Goal: Task Accomplishment & Management: Complete application form

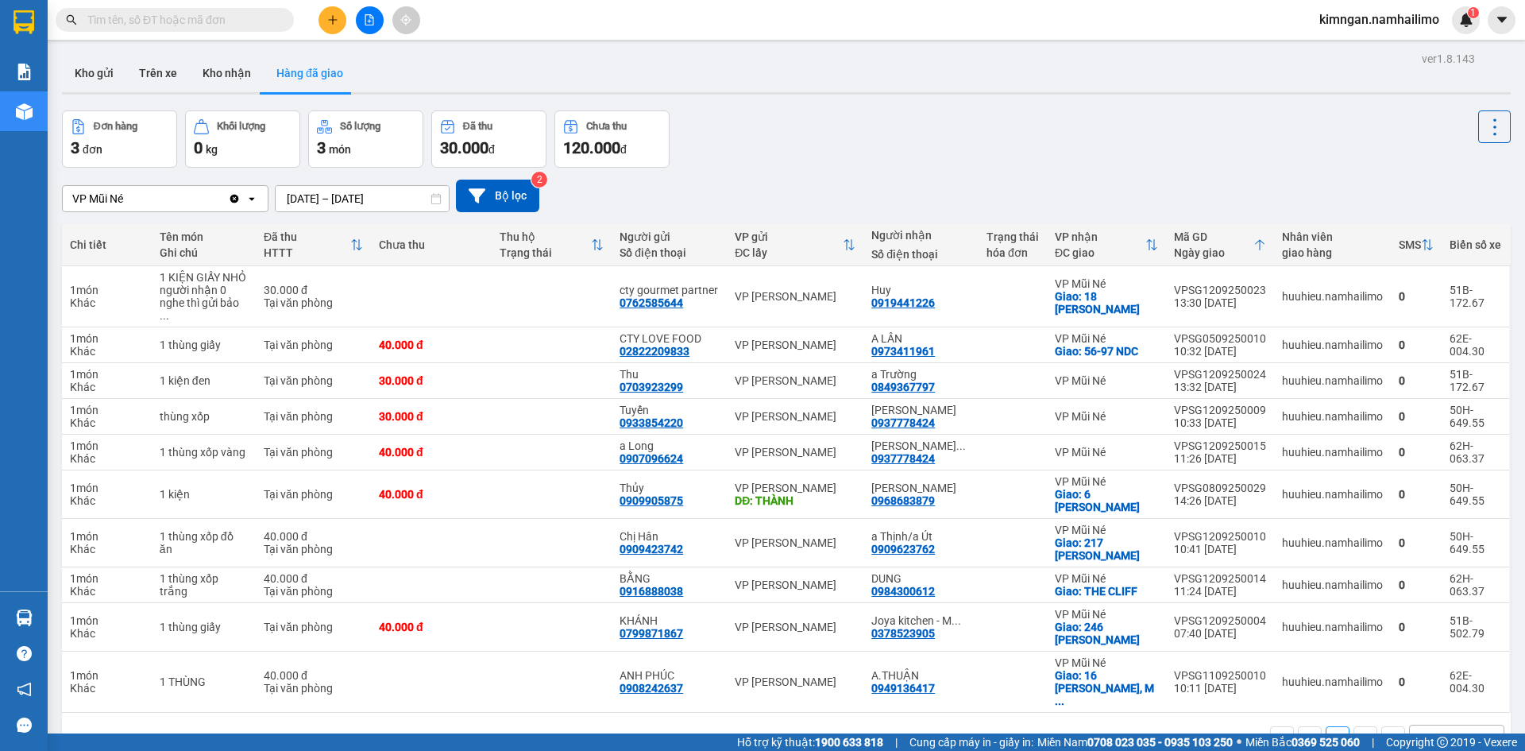
click at [72, 65] on button "Kho gửi" at bounding box center [94, 73] width 64 height 38
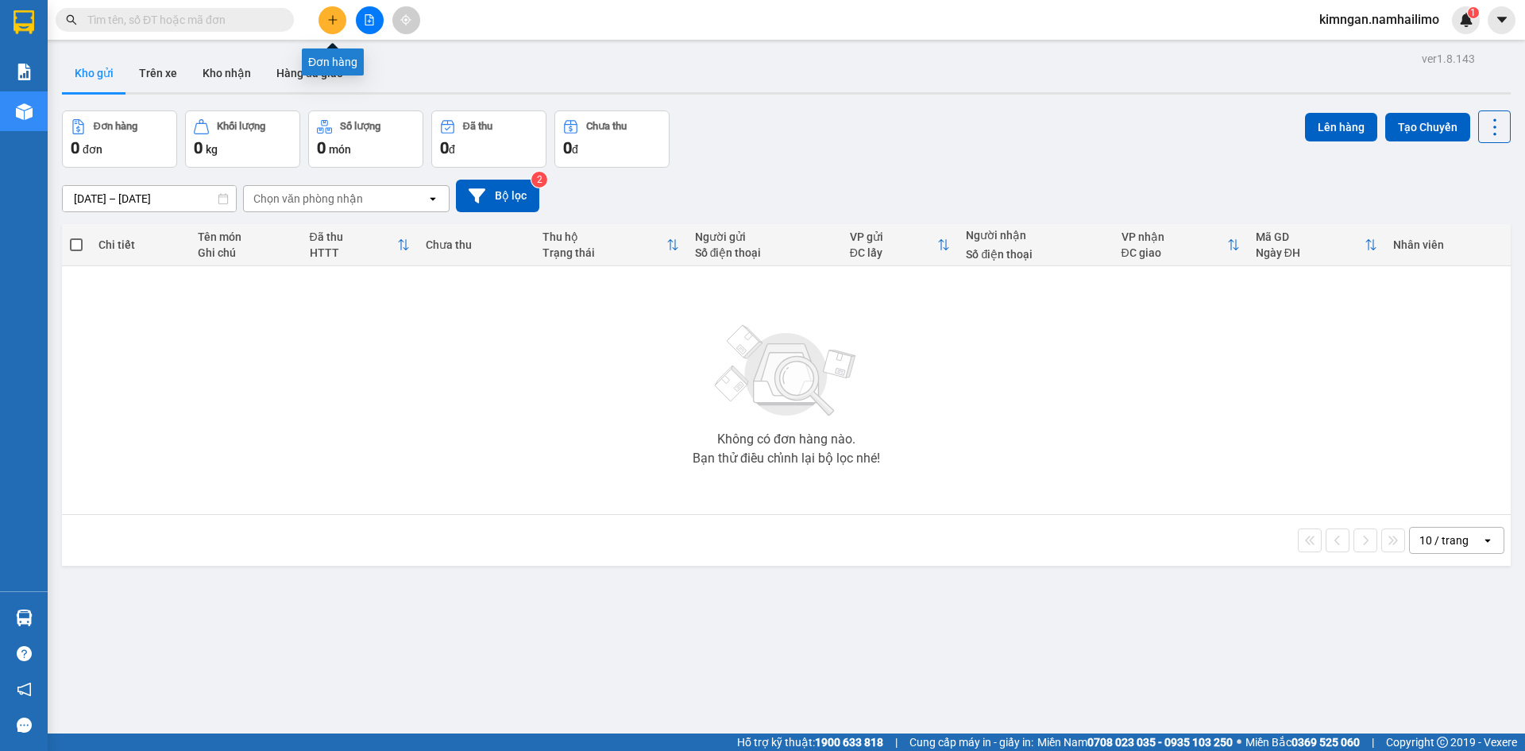
click at [325, 22] on button at bounding box center [332, 20] width 28 height 28
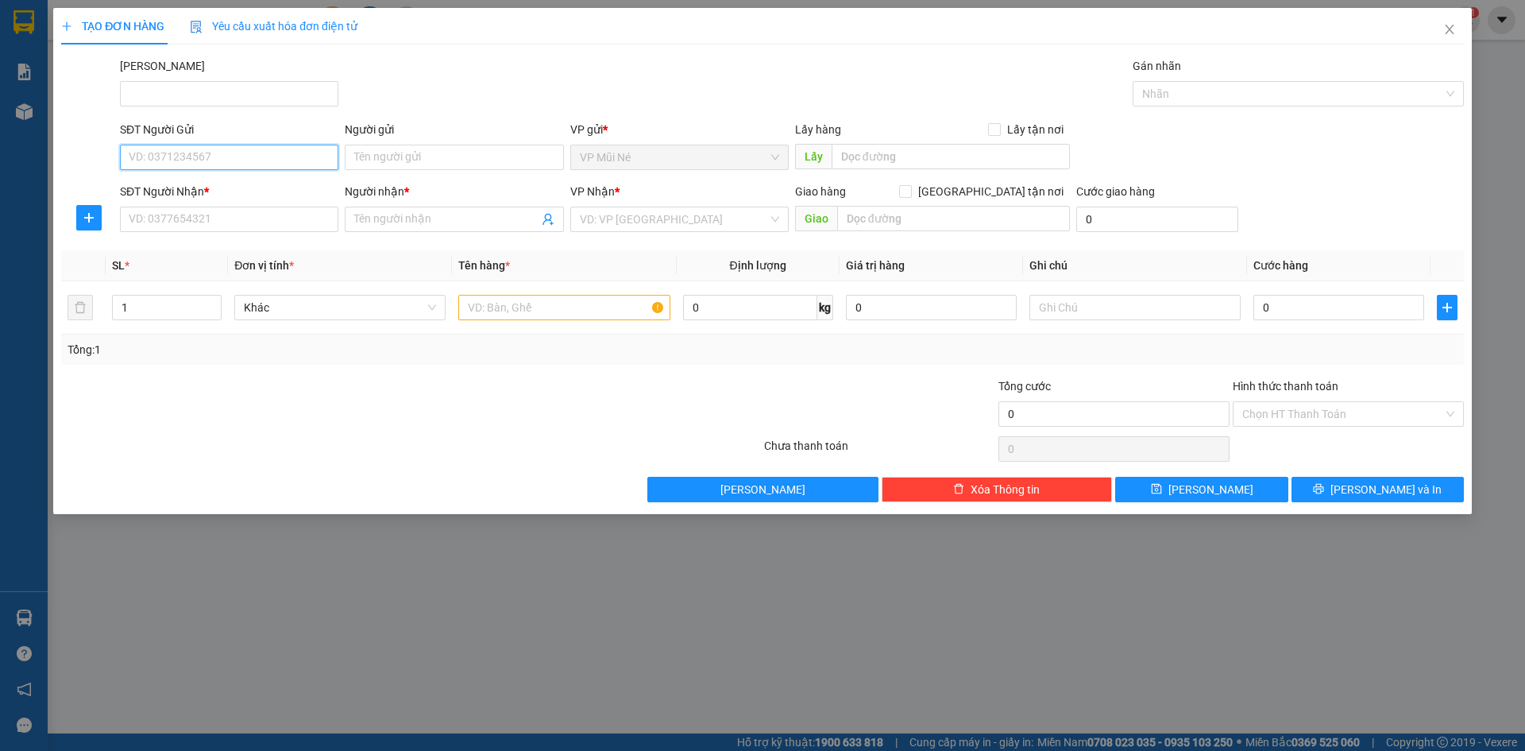
click at [189, 152] on input "SĐT Người Gửi" at bounding box center [229, 157] width 218 height 25
type input "0946104126"
click at [527, 161] on input "Người gửi" at bounding box center [454, 157] width 218 height 25
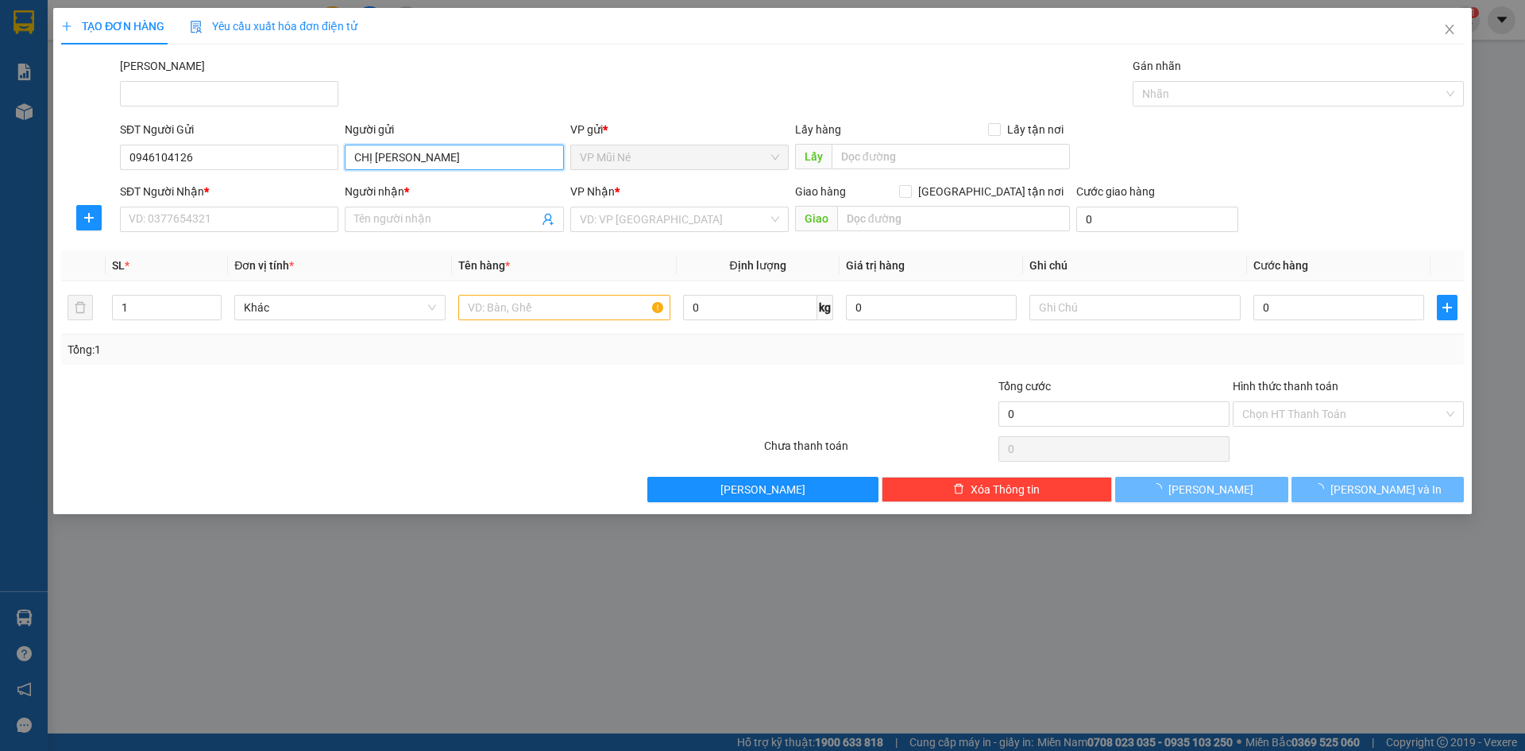
type input "CHỊ [PERSON_NAME]"
click at [244, 237] on div "SĐT Người Nhận * VD: 0377654321" at bounding box center [229, 211] width 218 height 56
click at [246, 218] on input "SĐT Người Nhận *" at bounding box center [229, 219] width 218 height 25
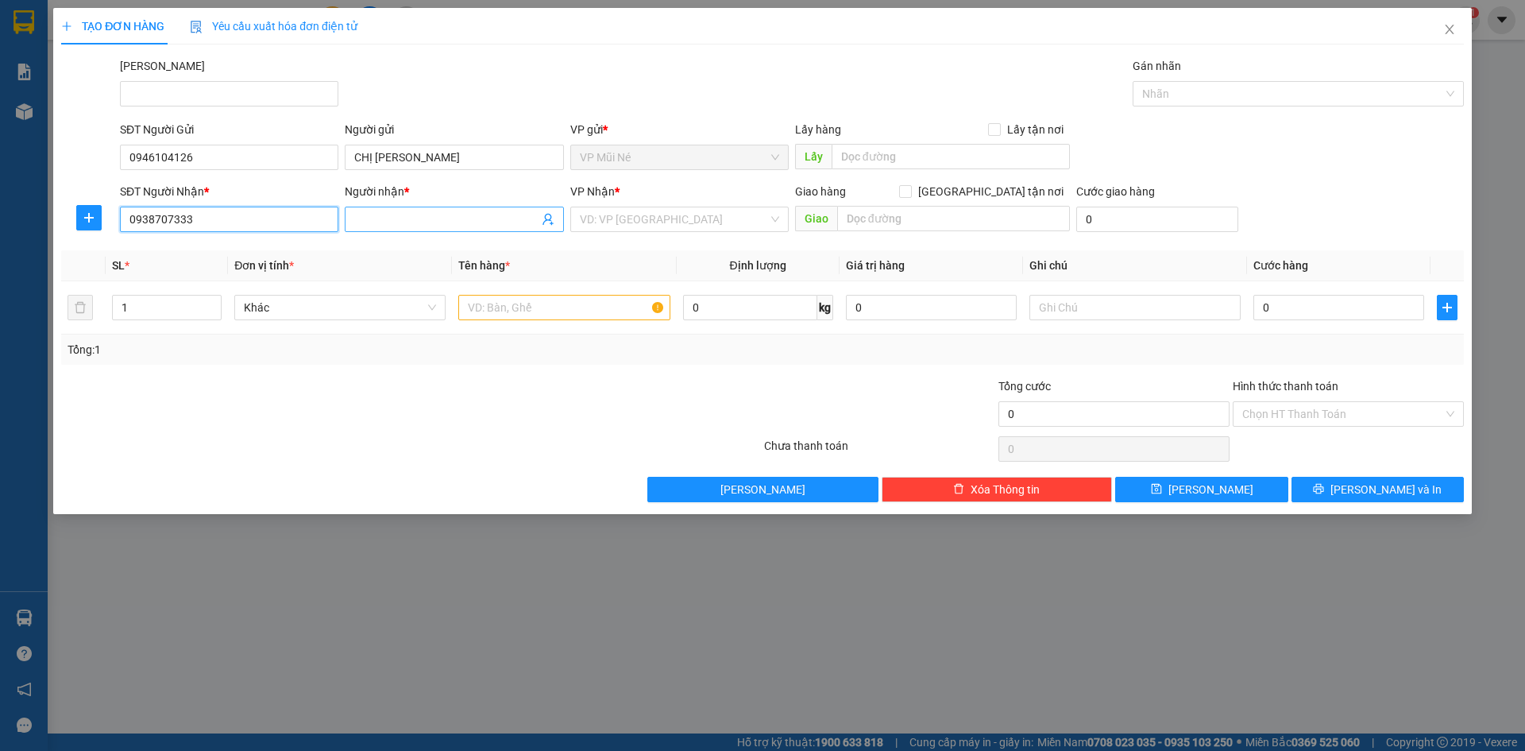
type input "0938707333"
click at [442, 212] on input "Người nhận *" at bounding box center [445, 218] width 183 height 17
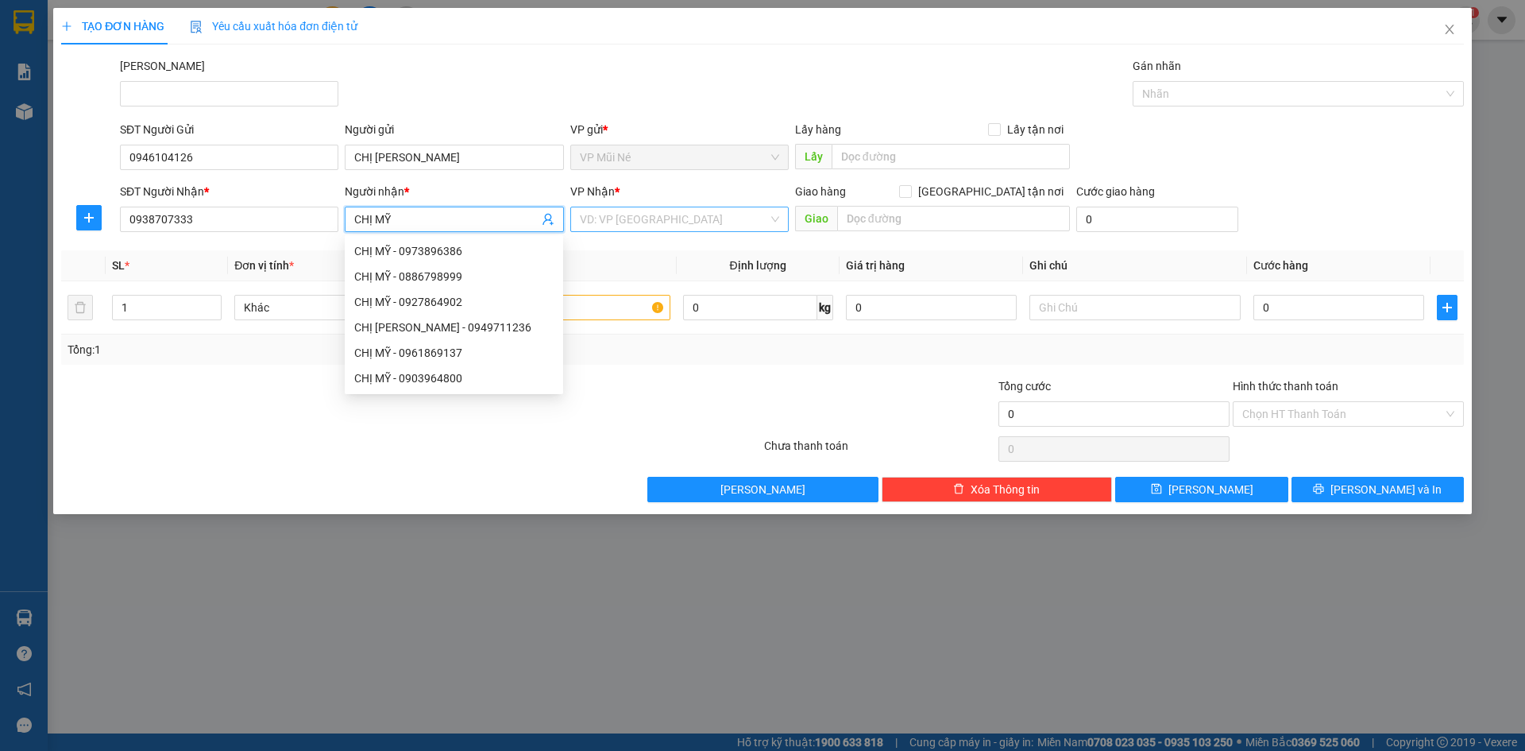
type input "CHỊ MỸ"
click at [684, 216] on input "search" at bounding box center [674, 219] width 188 height 24
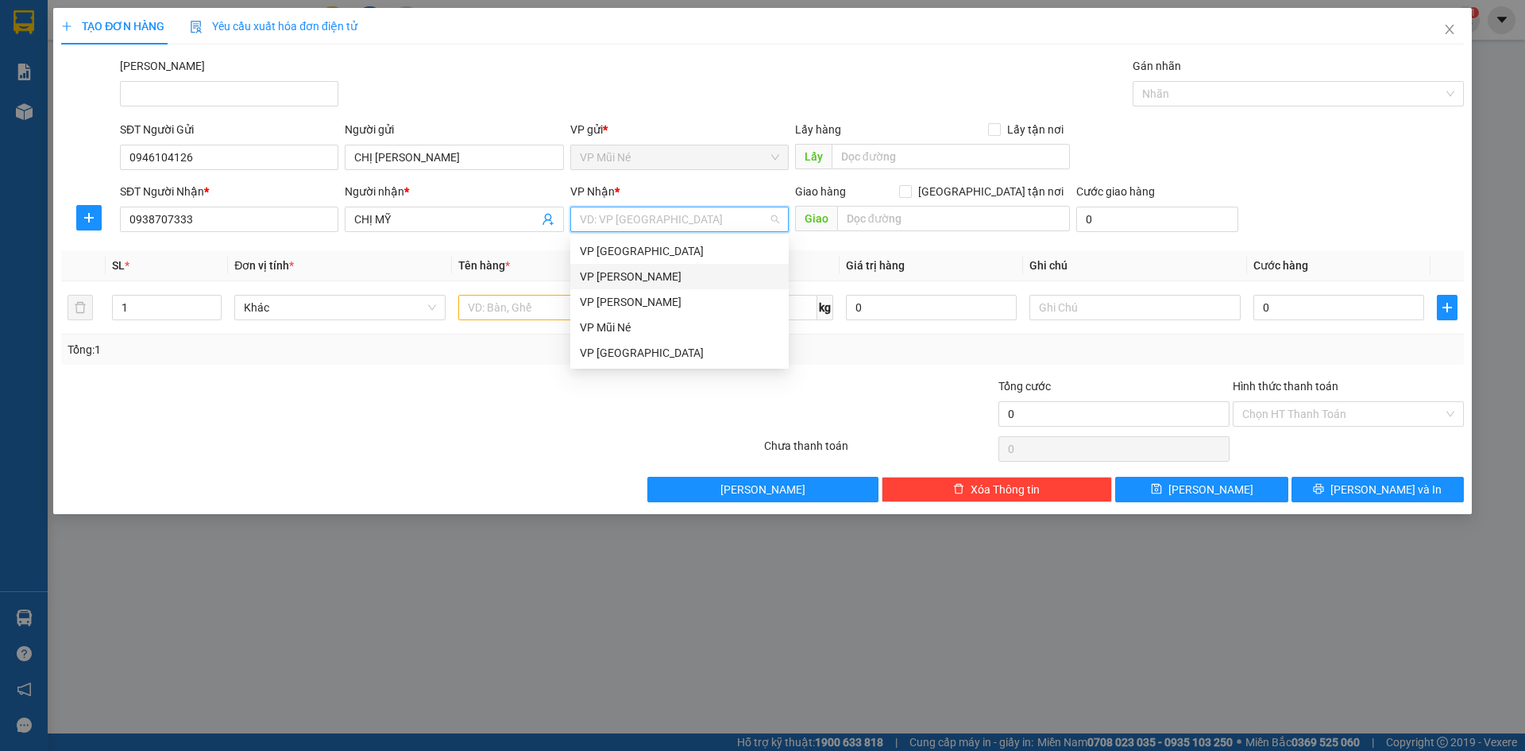
click at [630, 277] on div "VP [PERSON_NAME]" at bounding box center [679, 276] width 199 height 17
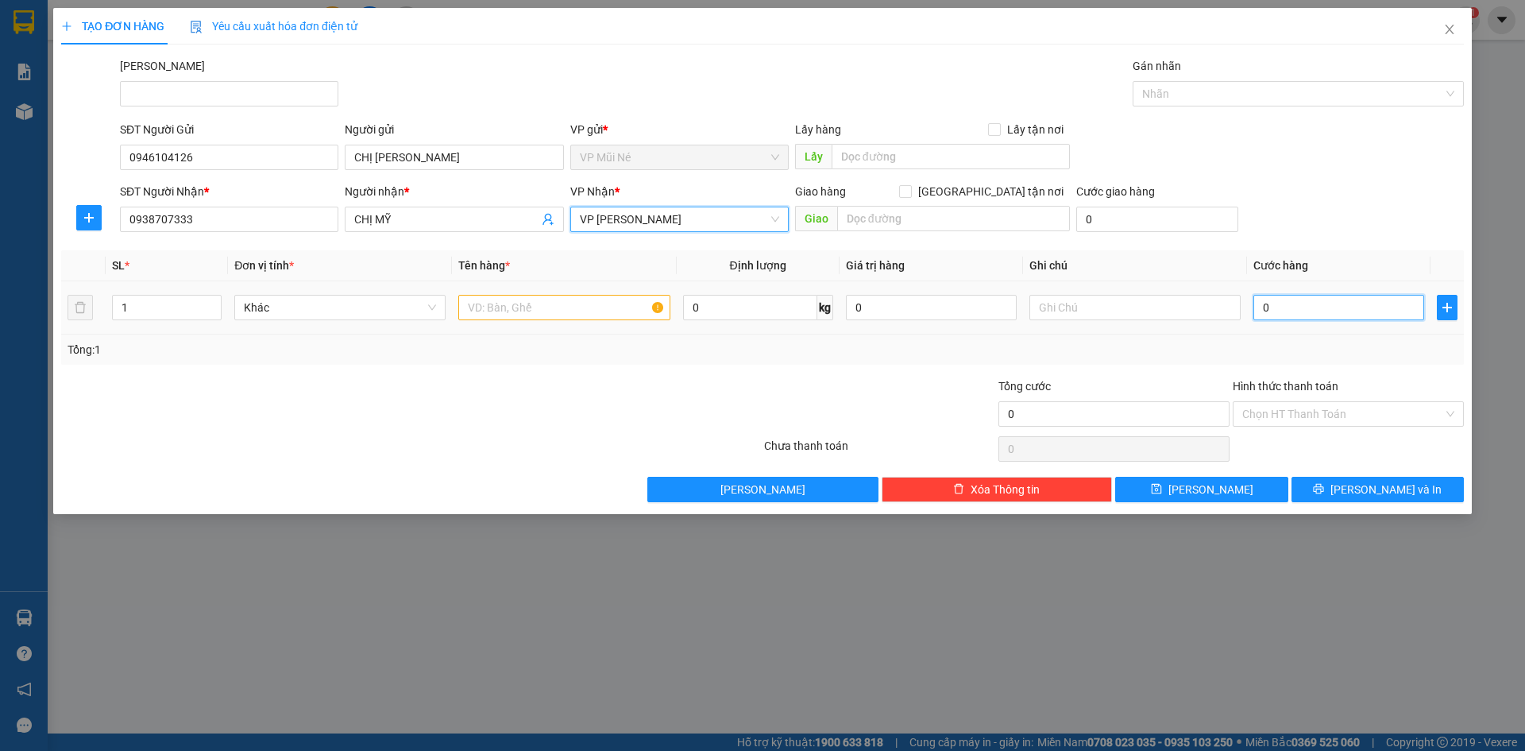
click at [1299, 299] on input "0" at bounding box center [1338, 307] width 171 height 25
type input "003"
type input "3"
type input "0.030"
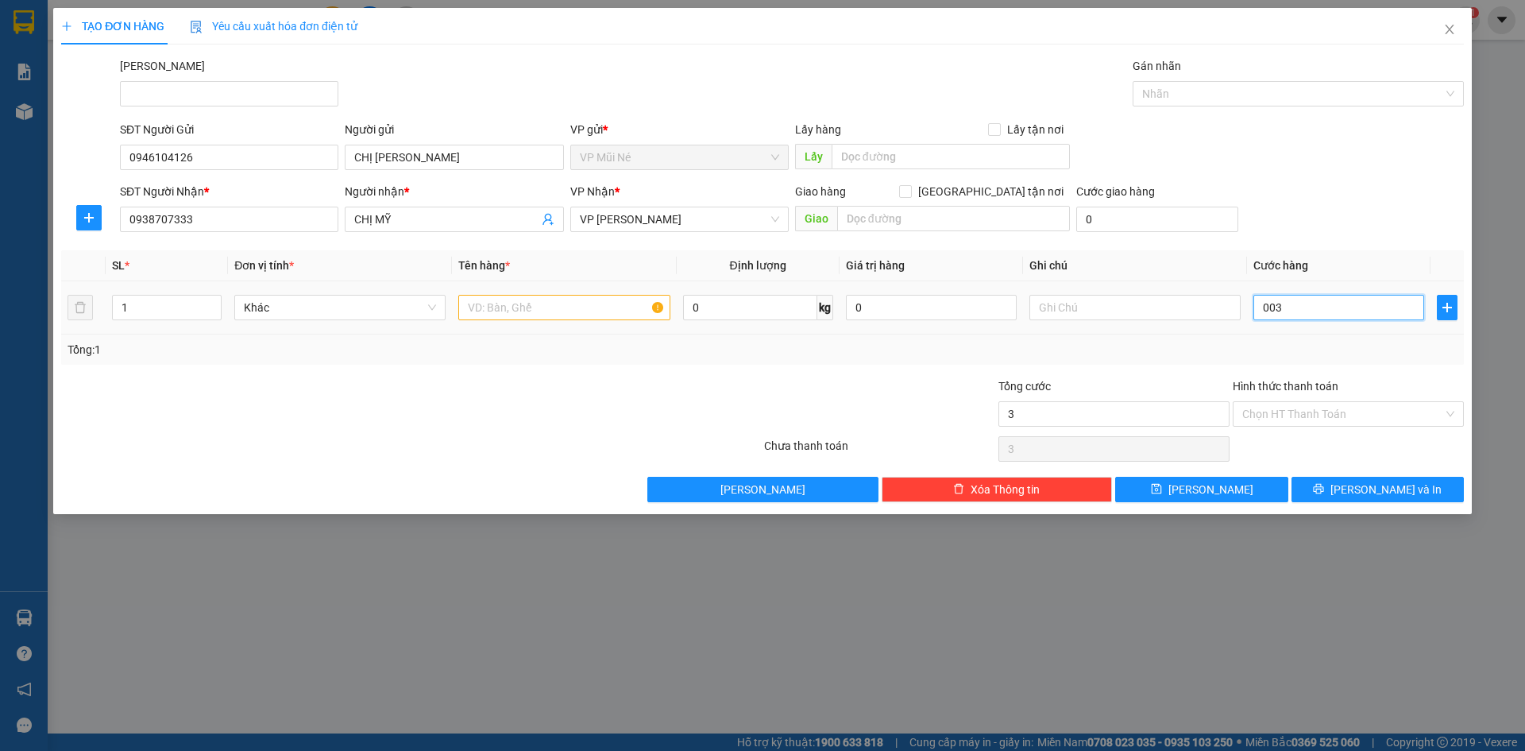
type input "30"
click at [1330, 234] on div "SĐT Người Nhận * 0938707333 Người nhận * CHỊ MỸ VP Nhận * VP [PERSON_NAME] hàng…" at bounding box center [792, 211] width 1350 height 56
type input "30.000"
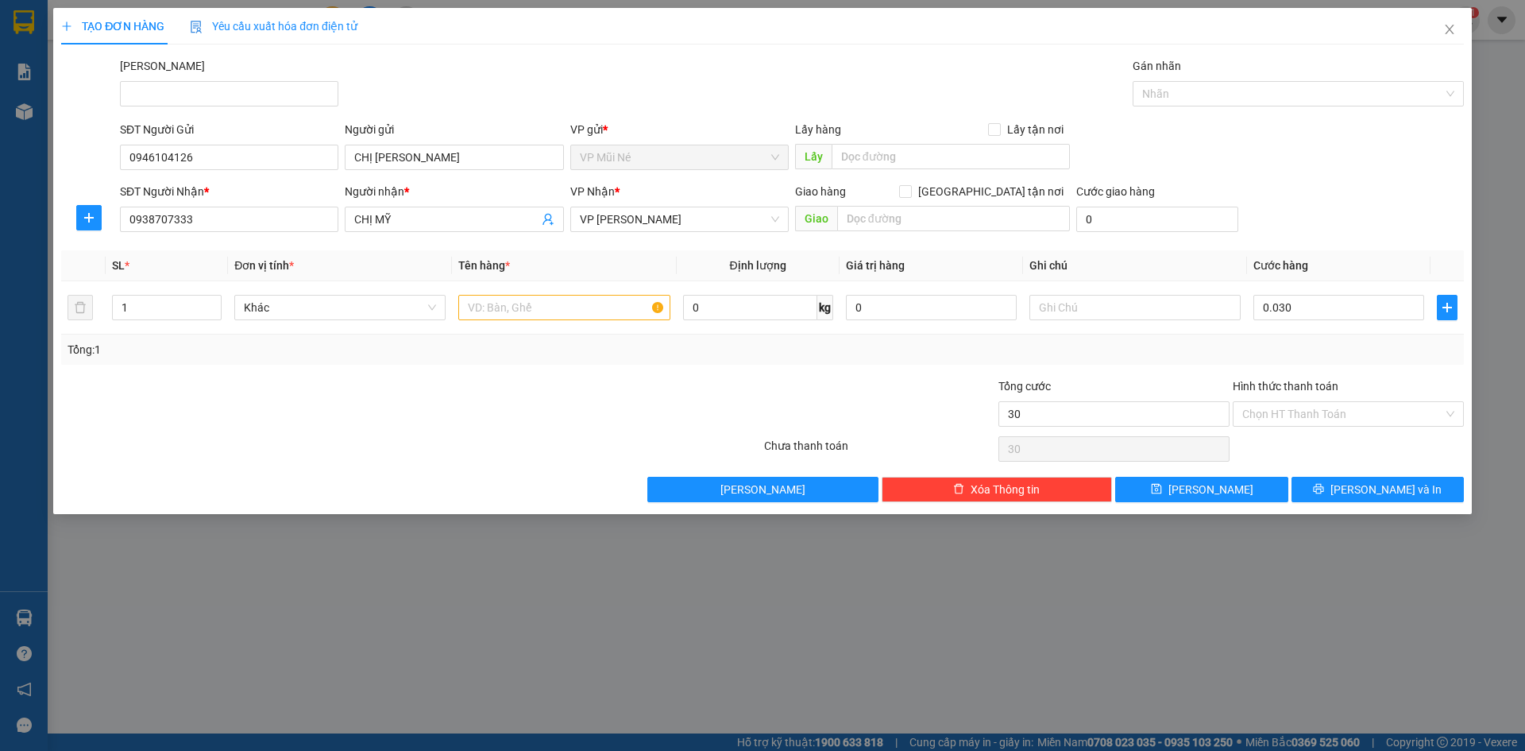
type input "30.000"
click at [578, 309] on input "text" at bounding box center [563, 307] width 211 height 25
type input "1 THÙNG XỐP VÀNG"
click at [1307, 415] on input "Hình thức thanh toán" at bounding box center [1342, 414] width 201 height 24
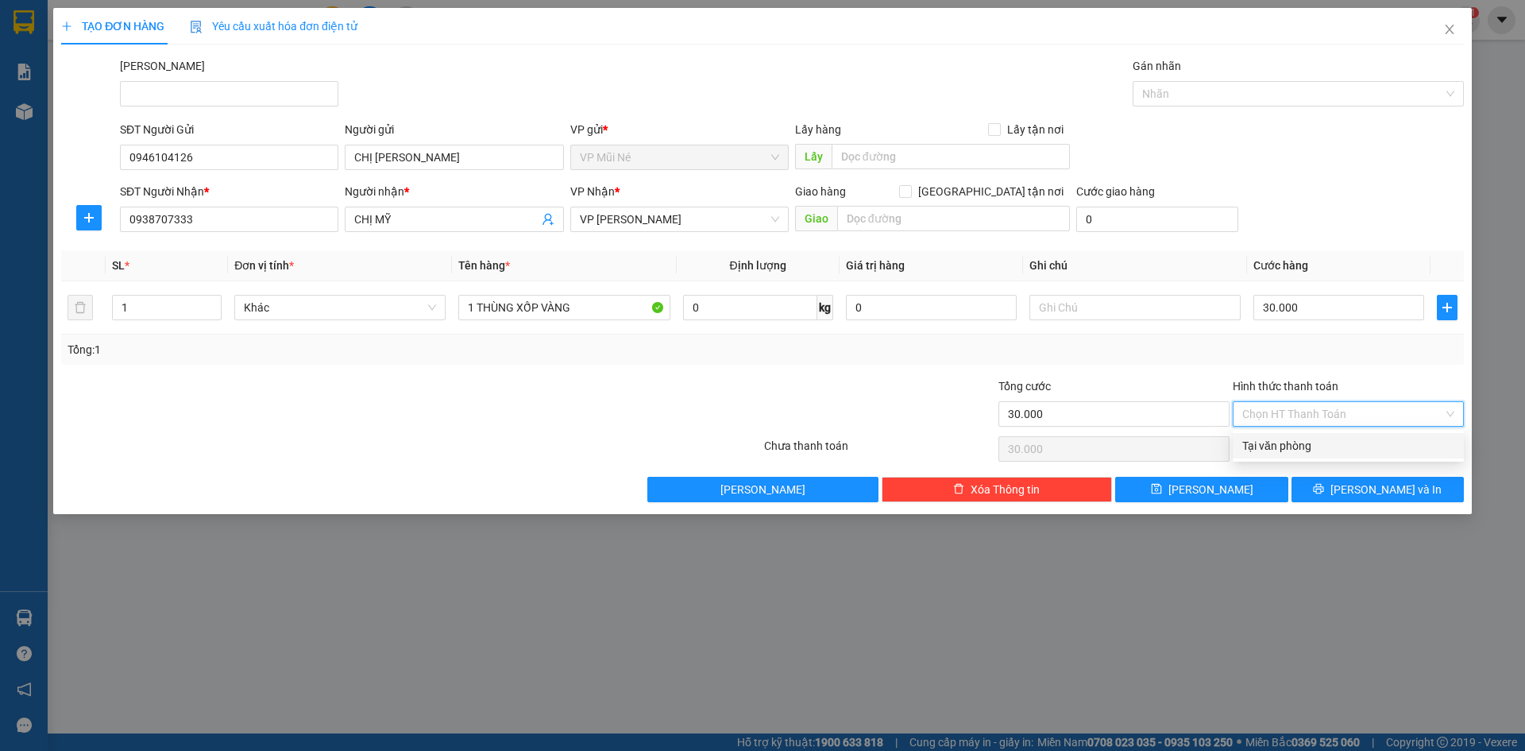
click at [1286, 458] on div "Tại văn phòng Tại văn phòng" at bounding box center [1348, 446] width 231 height 32
click at [1286, 449] on div "Tại văn phòng" at bounding box center [1348, 445] width 212 height 17
type input "0"
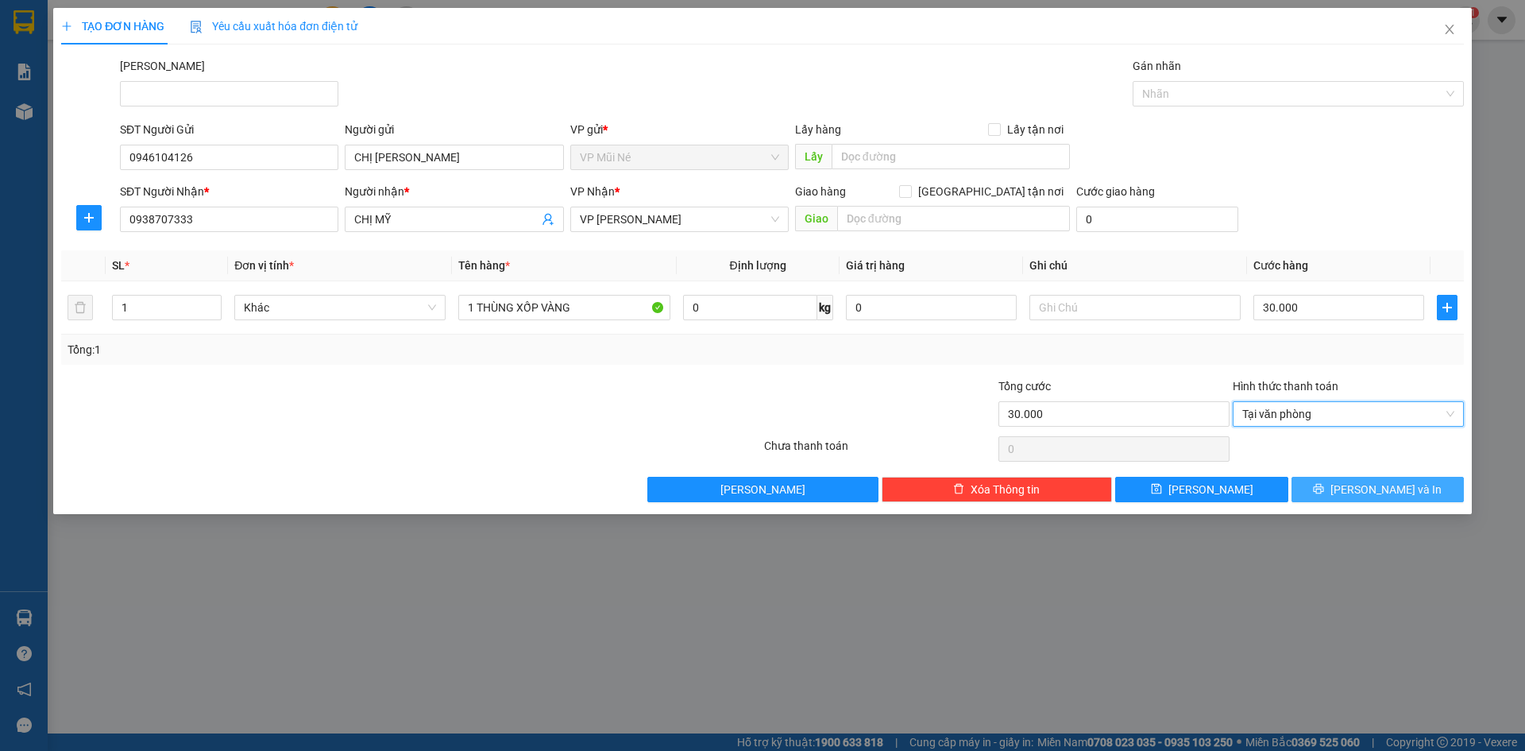
click at [1371, 488] on span "[PERSON_NAME] và In" at bounding box center [1385, 489] width 111 height 17
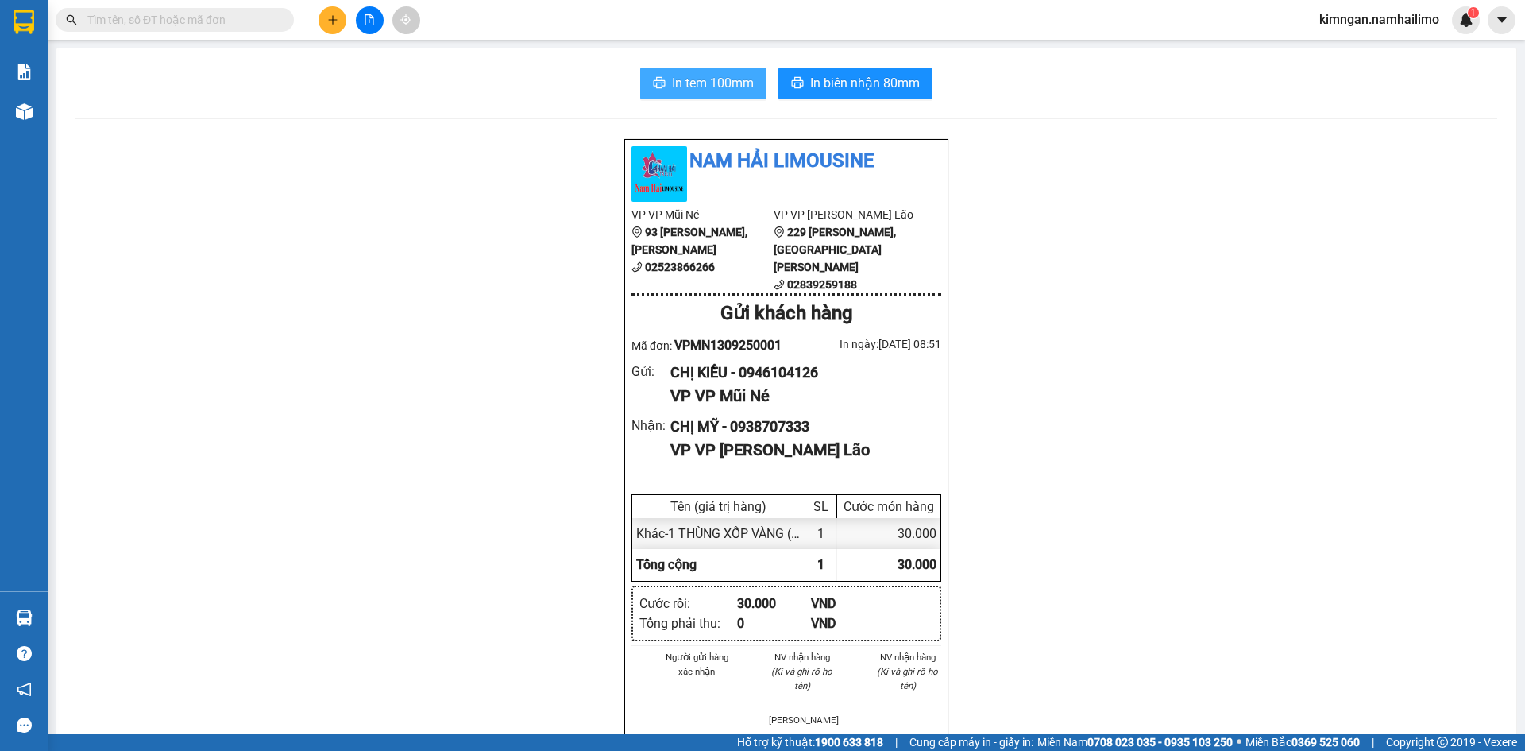
click at [720, 79] on span "In tem 100mm" at bounding box center [713, 83] width 82 height 20
click at [903, 77] on span "In biên nhận 80mm" at bounding box center [865, 83] width 110 height 20
drag, startPoint x: 1166, startPoint y: 400, endPoint x: 533, endPoint y: 172, distance: 673.1
click at [533, 172] on div "Nam Hải Limousine VP VP Mũi Né [STREET_ADDRESS][PERSON_NAME] Tiến 02523866266 V…" at bounding box center [786, 763] width 1422 height 1251
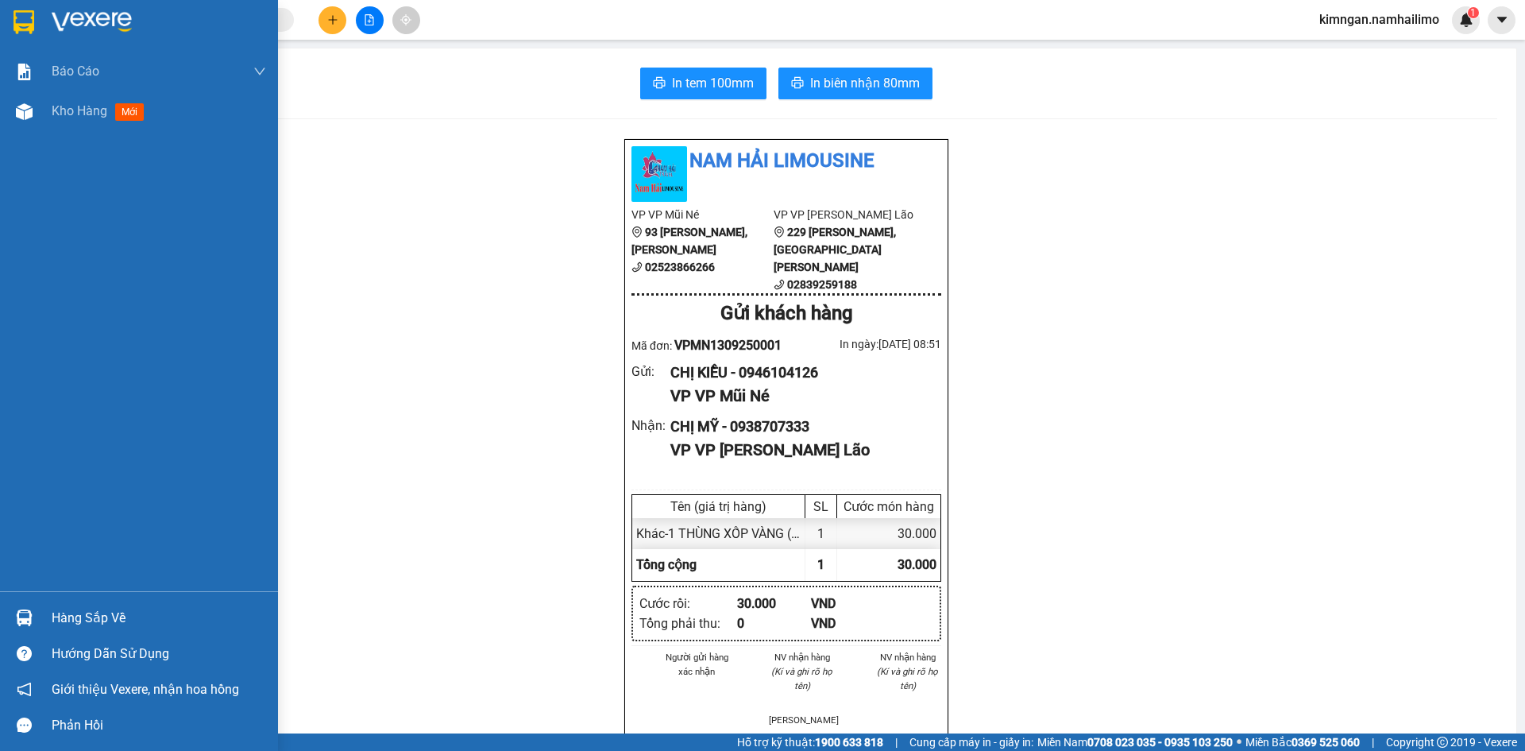
click at [70, 134] on div "Báo cáo Báo cáo dòng tiền (trạm) Doanh số tạo đơn theo VP gửi (trạm) Kho hàng m…" at bounding box center [139, 321] width 278 height 539
click at [74, 128] on div "Kho hàng mới" at bounding box center [159, 111] width 214 height 40
